Goal: Task Accomplishment & Management: Manage account settings

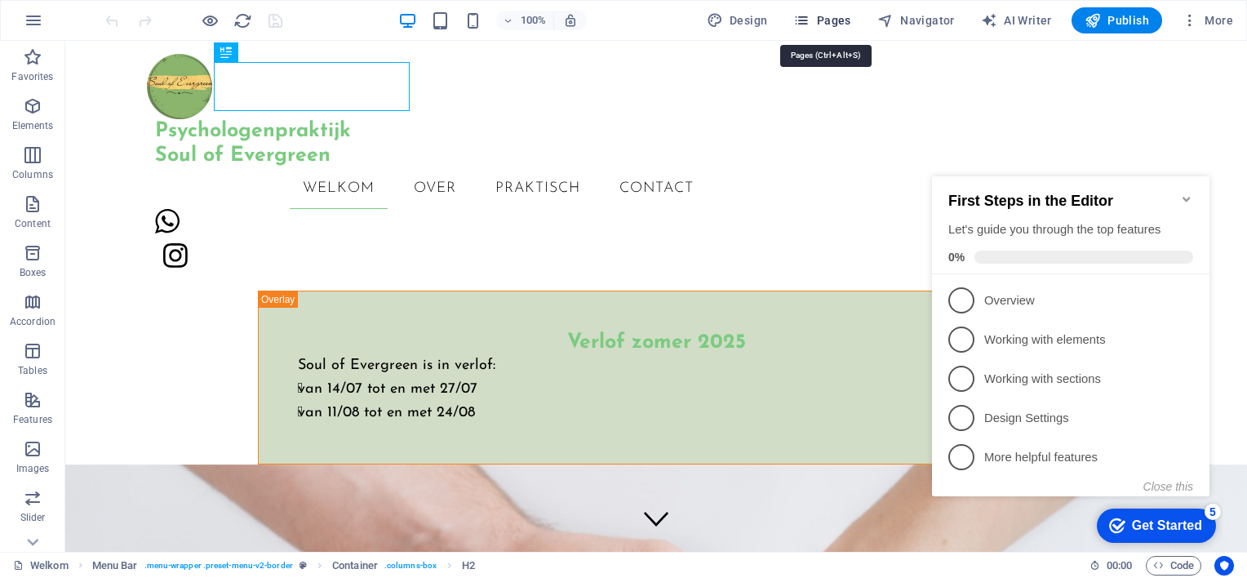
click at [845, 21] on span "Pages" at bounding box center [821, 20] width 57 height 16
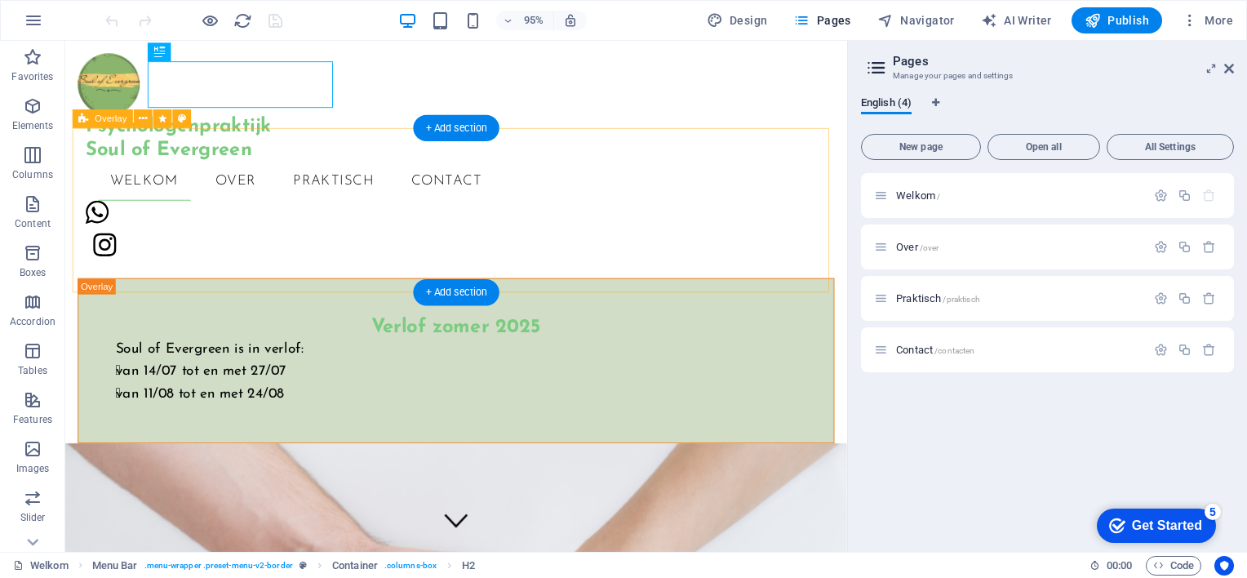
click at [429, 291] on div "Verlof zomer 2025 Soul of Evergreen is in verlof: van 14/07 tot en met 27/07 va…" at bounding box center [476, 378] width 797 height 174
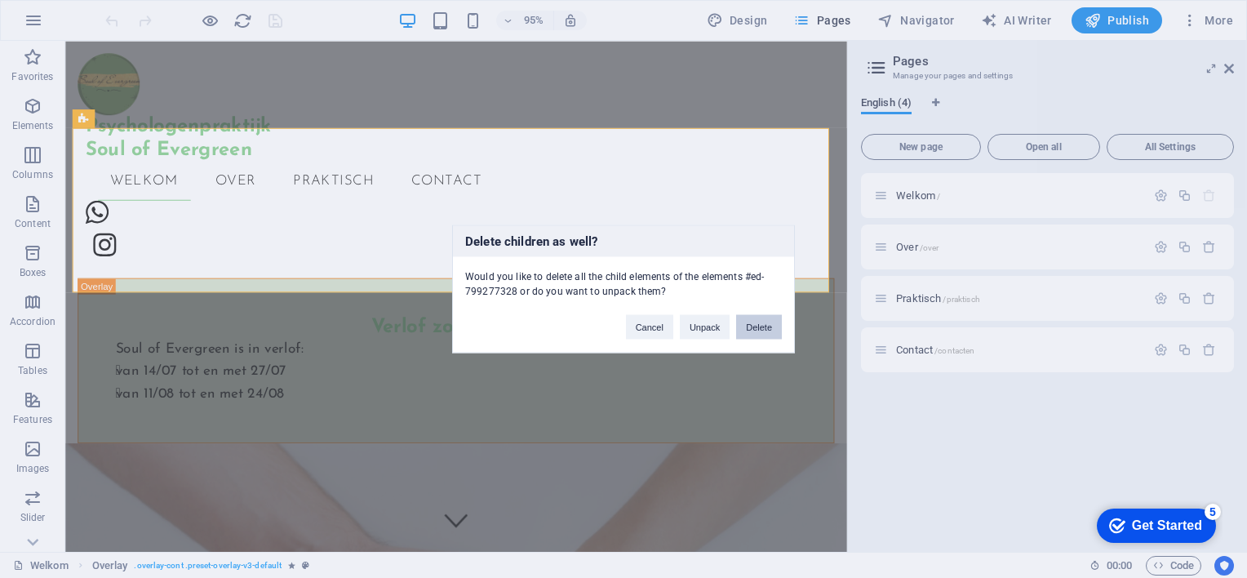
click at [749, 328] on button "Delete" at bounding box center [759, 327] width 46 height 24
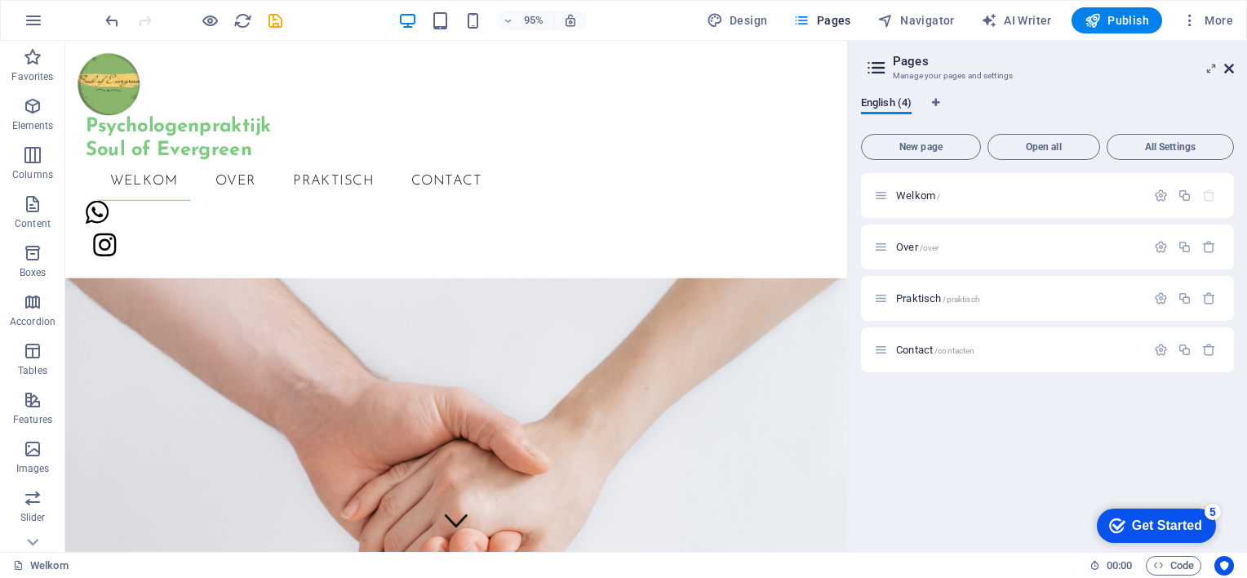
click at [1228, 70] on icon at bounding box center [1229, 68] width 10 height 13
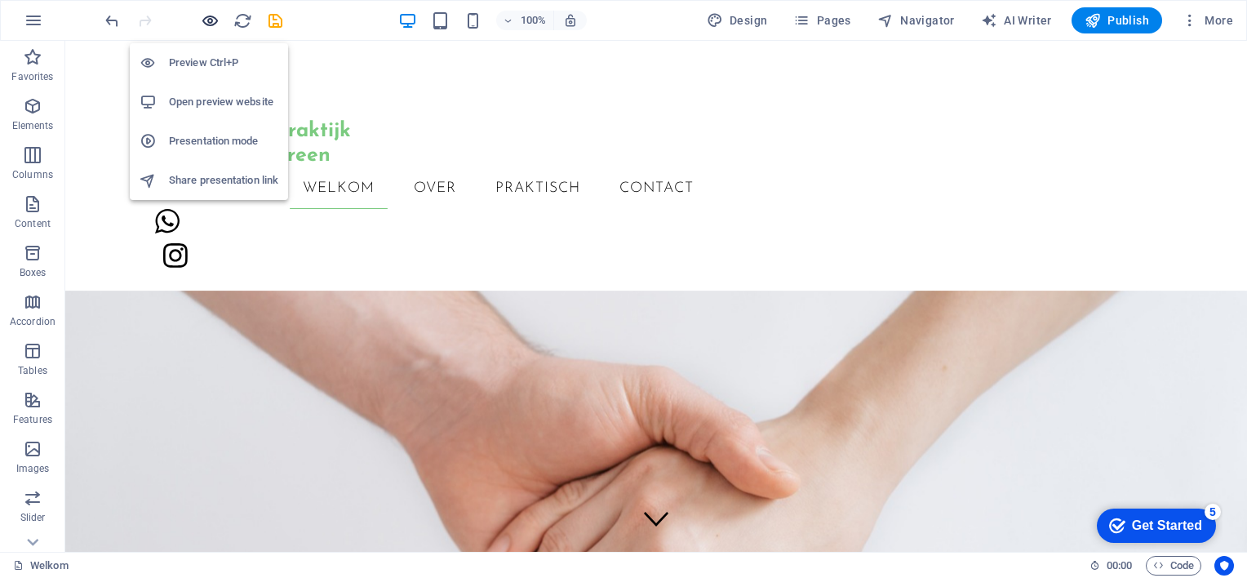
click at [212, 19] on icon "button" at bounding box center [210, 20] width 19 height 19
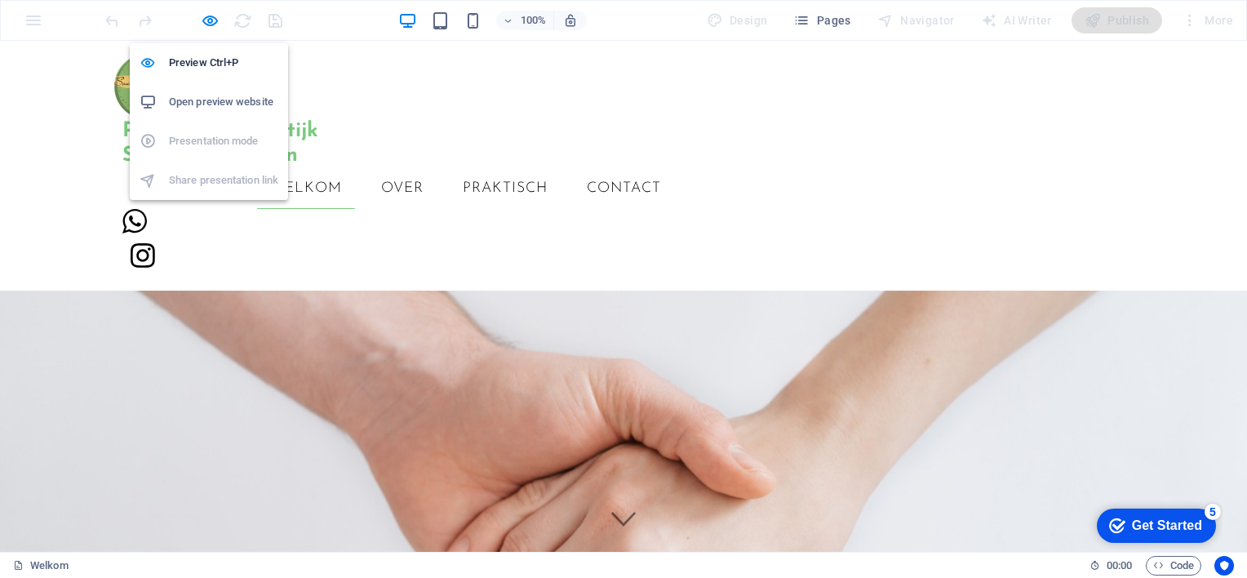
click at [206, 98] on h6 "Open preview website" at bounding box center [223, 102] width 109 height 20
click at [215, 28] on icon "button" at bounding box center [210, 20] width 19 height 19
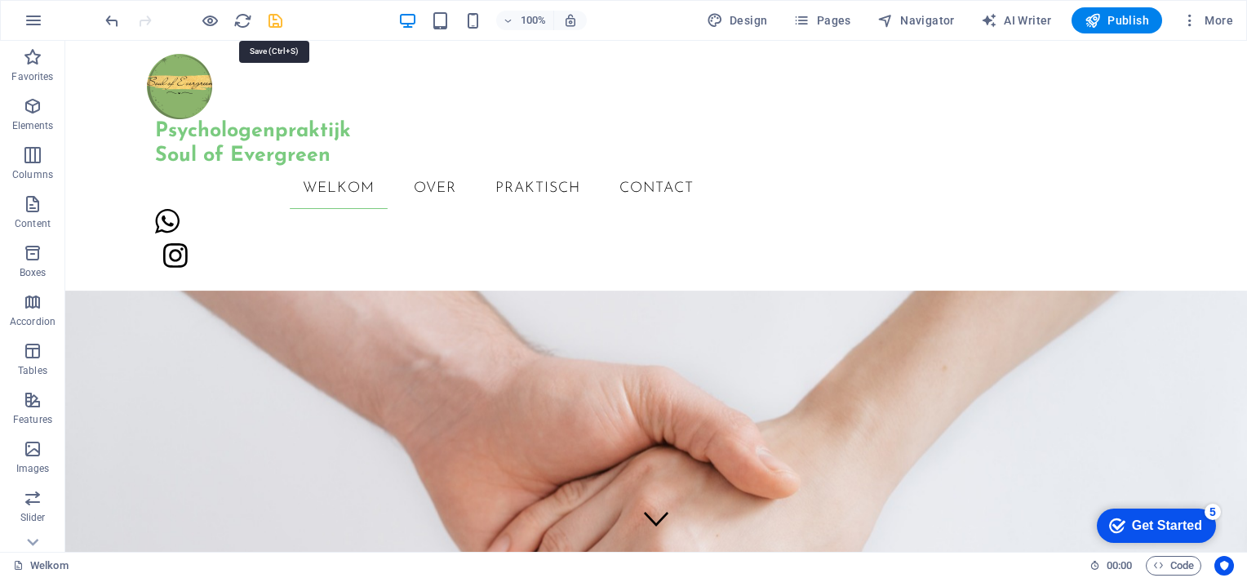
click at [277, 24] on icon "save" at bounding box center [275, 20] width 19 height 19
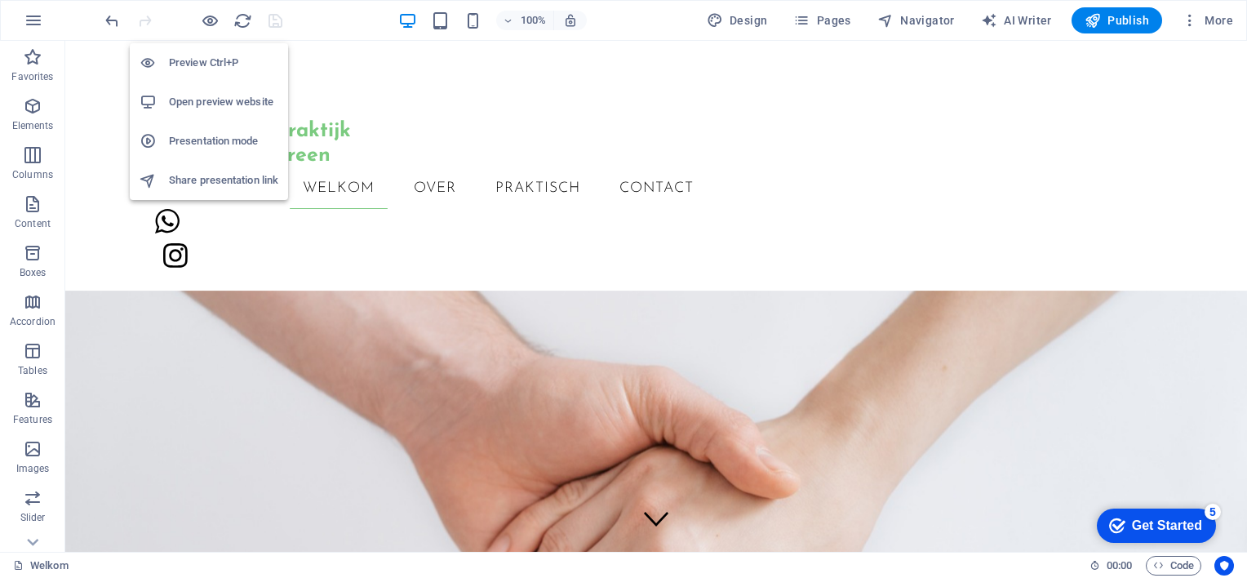
click at [213, 94] on h6 "Open preview website" at bounding box center [223, 102] width 109 height 20
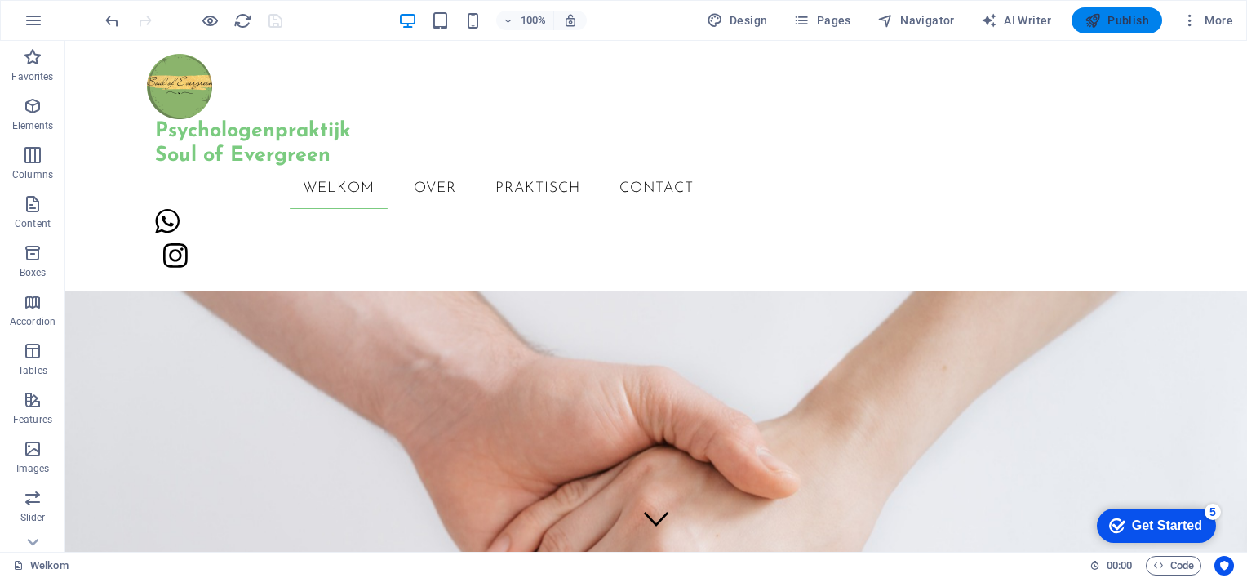
click at [1114, 23] on span "Publish" at bounding box center [1117, 20] width 64 height 16
